Goal: Task Accomplishment & Management: Manage account settings

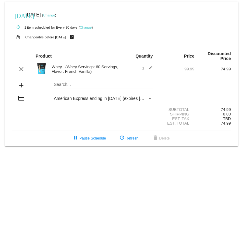
click at [86, 28] on link "Change" at bounding box center [86, 28] width 12 height 4
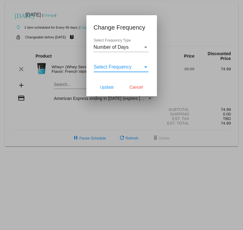
click at [146, 66] on div "Select Frequency" at bounding box center [145, 66] width 5 height 5
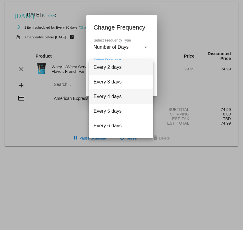
scroll to position [24, 0]
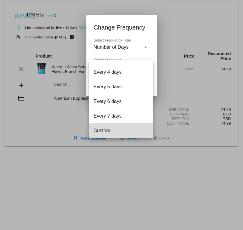
click at [103, 131] on span "Custom" at bounding box center [121, 130] width 55 height 15
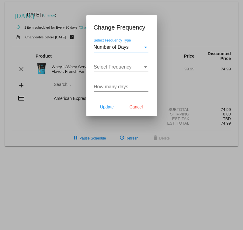
click at [146, 47] on div "Select Frequency Type" at bounding box center [145, 48] width 3 height 2
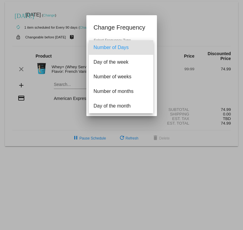
click at [43, 105] on div at bounding box center [121, 115] width 243 height 230
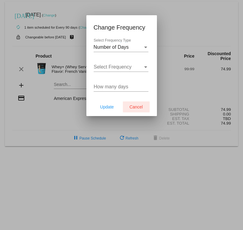
click at [137, 108] on span "Cancel" at bounding box center [136, 106] width 13 height 5
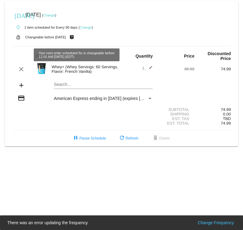
click at [55, 16] on link "Change" at bounding box center [49, 15] width 12 height 4
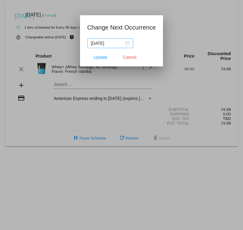
click at [121, 42] on div "[DATE]" at bounding box center [110, 43] width 39 height 7
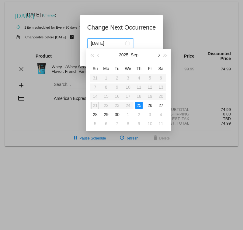
click at [158, 55] on span "button" at bounding box center [158, 55] width 3 height 3
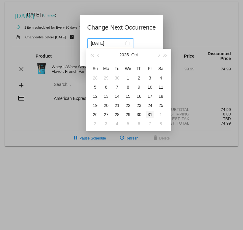
click at [149, 114] on div "31" at bounding box center [149, 114] width 7 height 7
type input "[DATE]"
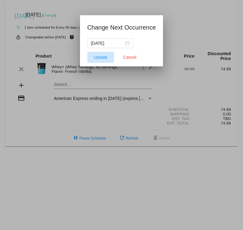
click at [99, 59] on span "Update" at bounding box center [101, 57] width 14 height 5
